Goal: Task Accomplishment & Management: Manage account settings

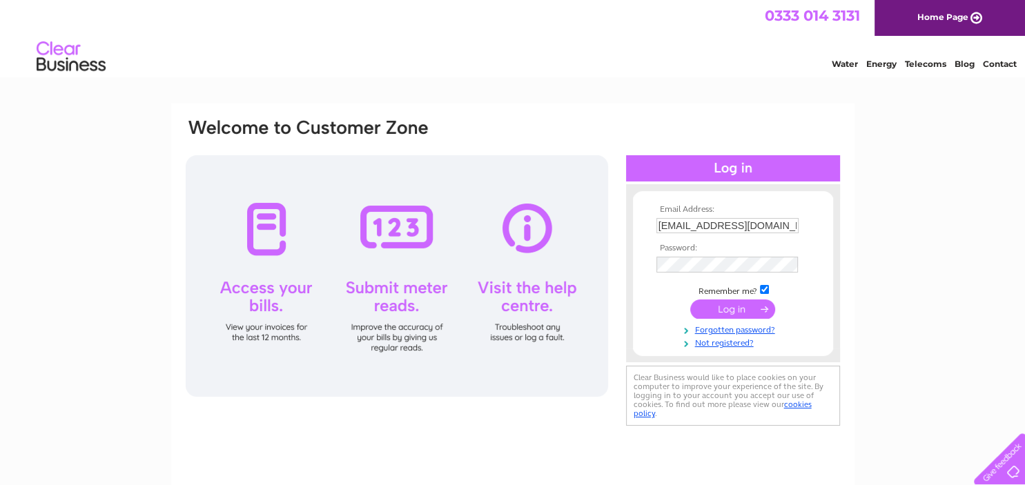
click at [714, 309] on input "submit" at bounding box center [732, 309] width 85 height 19
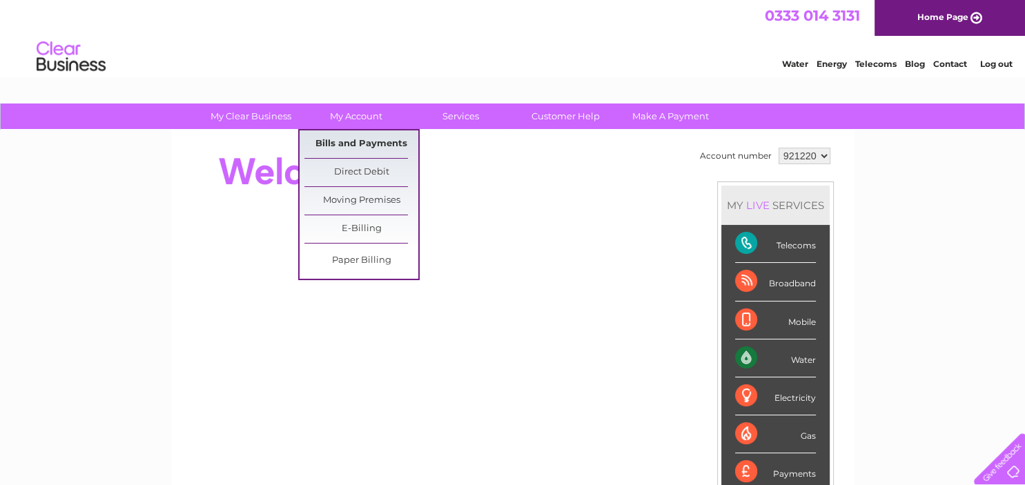
click at [360, 145] on link "Bills and Payments" at bounding box center [361, 144] width 114 height 28
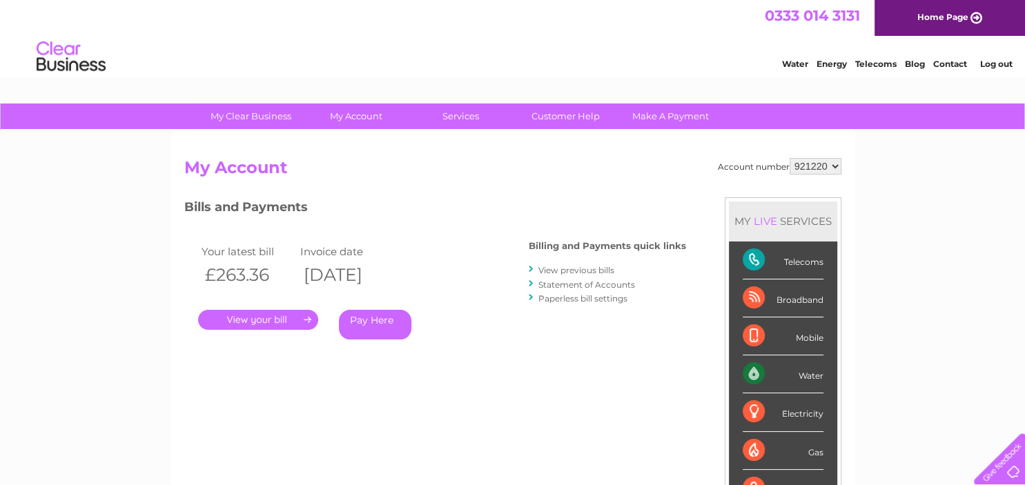
click at [253, 321] on link "." at bounding box center [258, 320] width 120 height 20
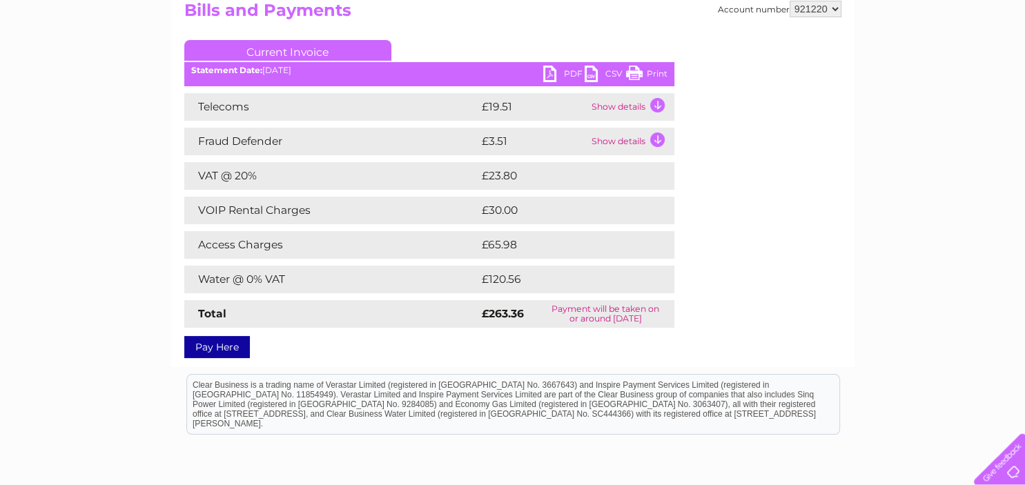
scroll to position [66, 0]
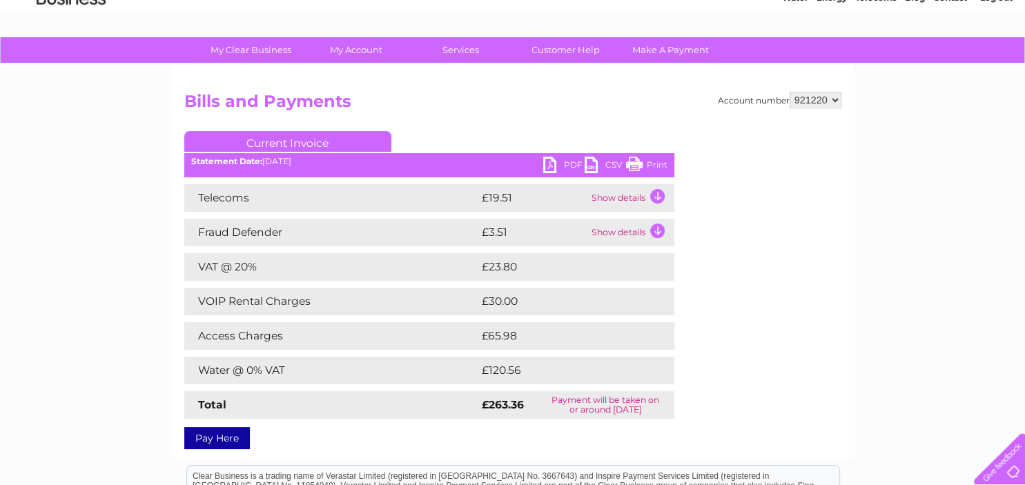
click at [551, 163] on link "PDF" at bounding box center [563, 167] width 41 height 20
